Goal: Task Accomplishment & Management: Manage account settings

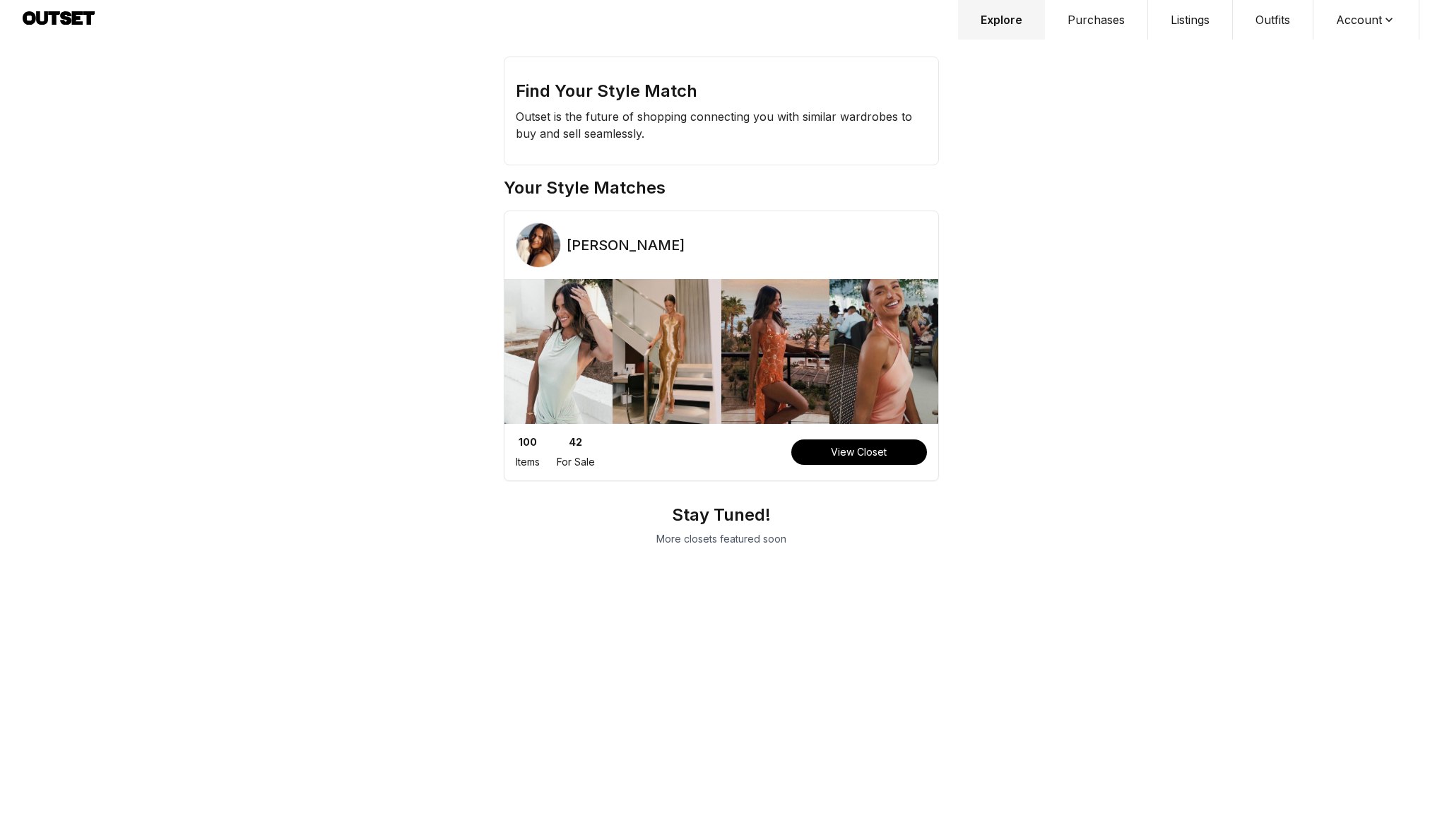
click at [1072, 25] on button "Purchases" at bounding box center [1097, 20] width 103 height 40
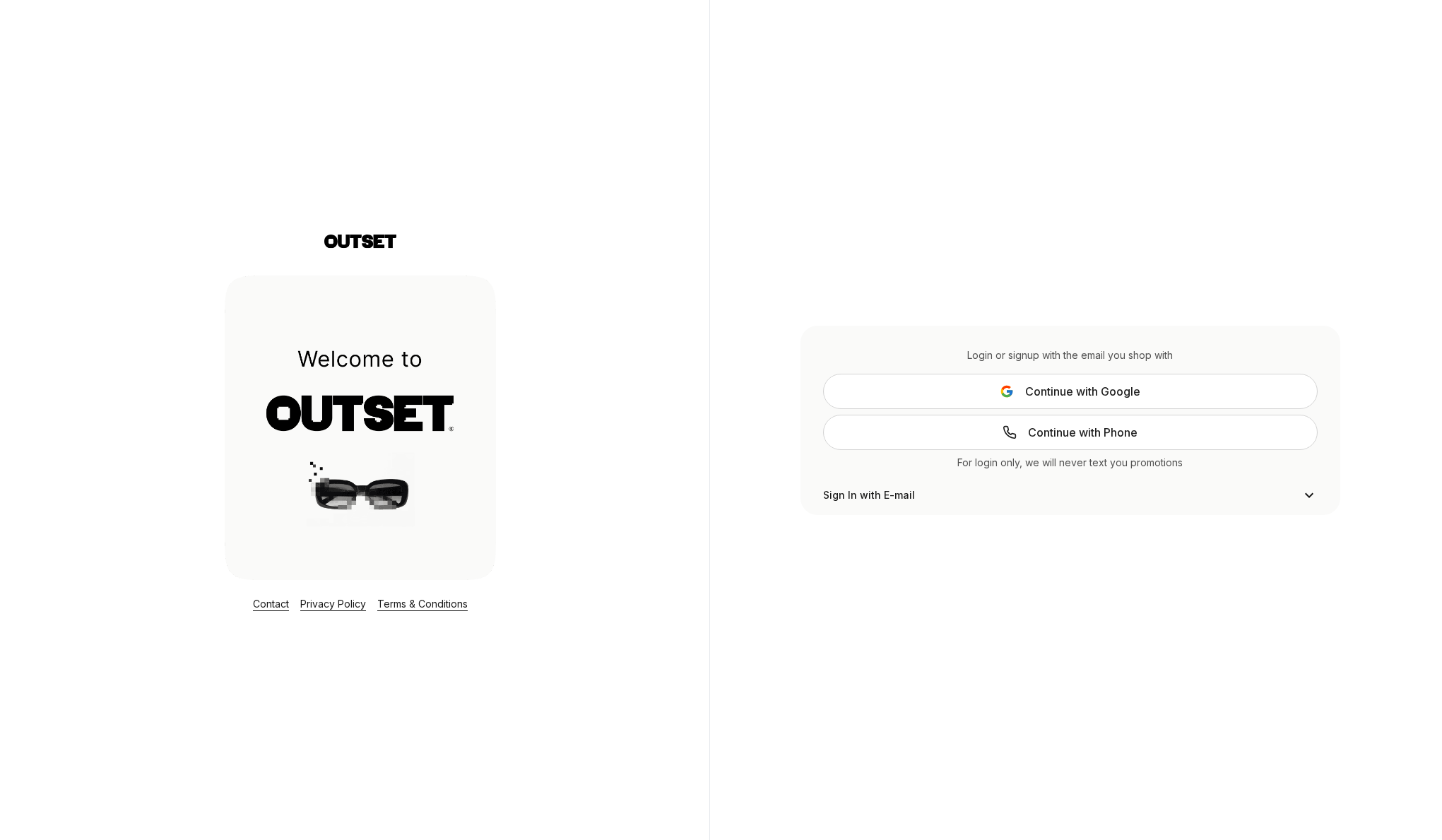
click at [1021, 398] on button "Continue with Google" at bounding box center [1071, 392] width 495 height 35
